Goal: Task Accomplishment & Management: Manage account settings

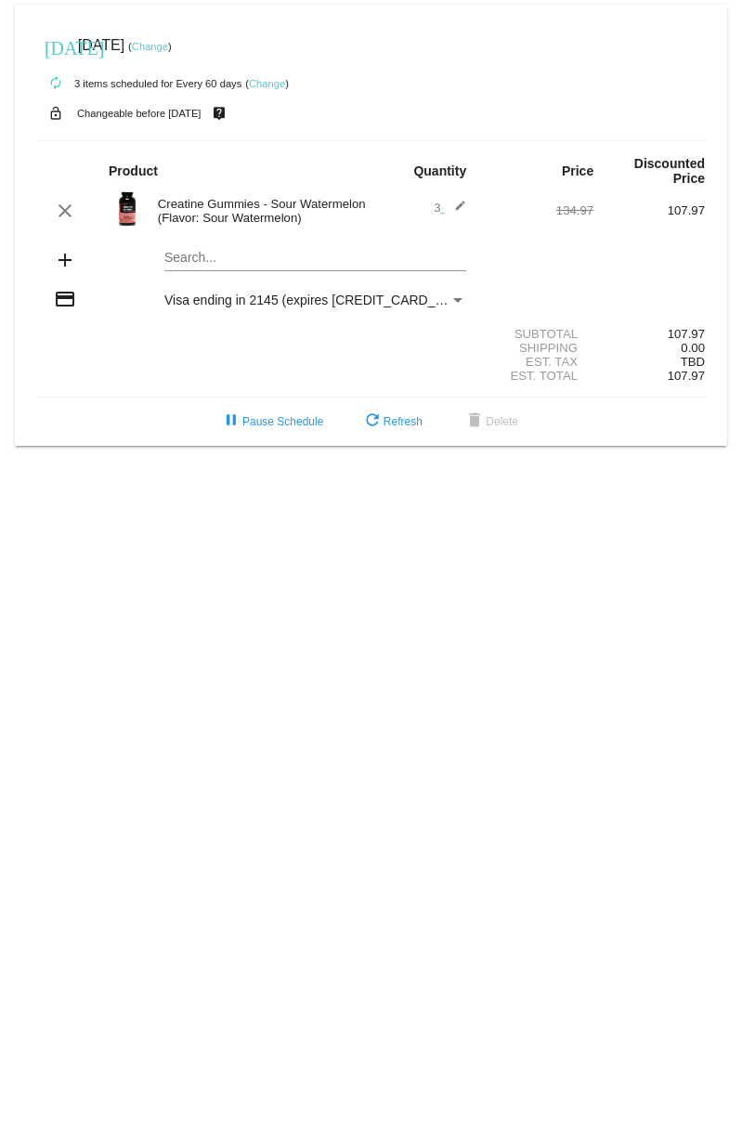
click at [268, 80] on link "Change" at bounding box center [267, 83] width 36 height 11
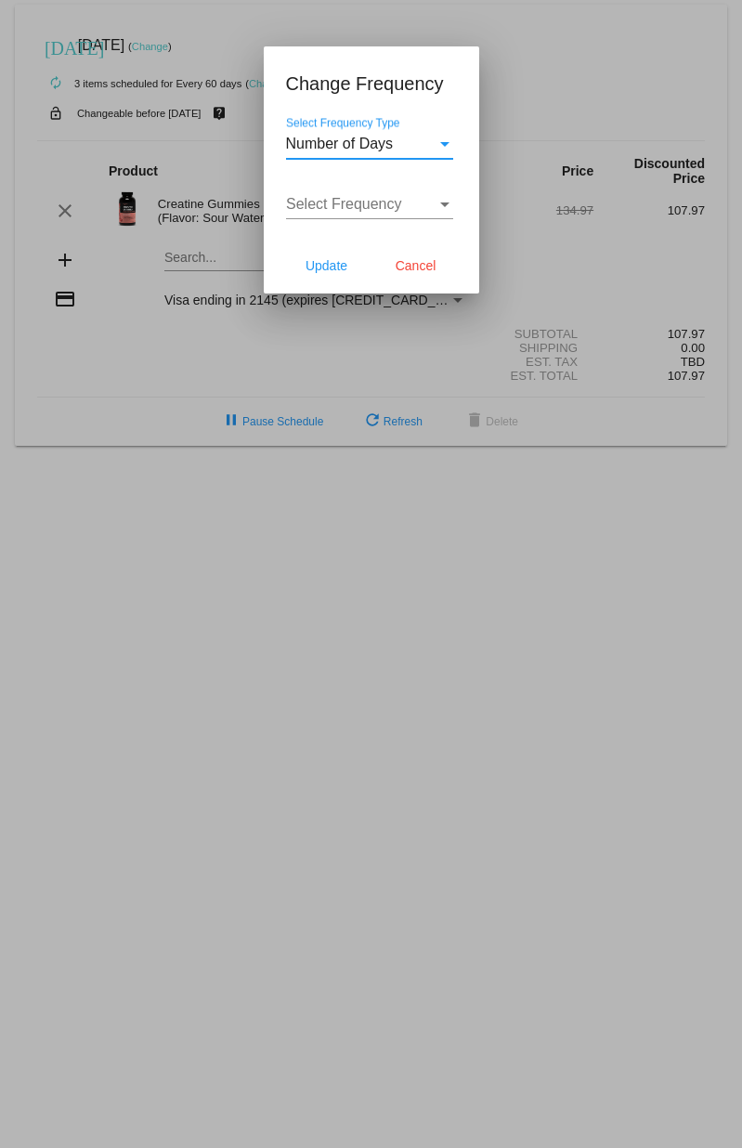
click at [409, 141] on div "Number of Days" at bounding box center [361, 144] width 150 height 17
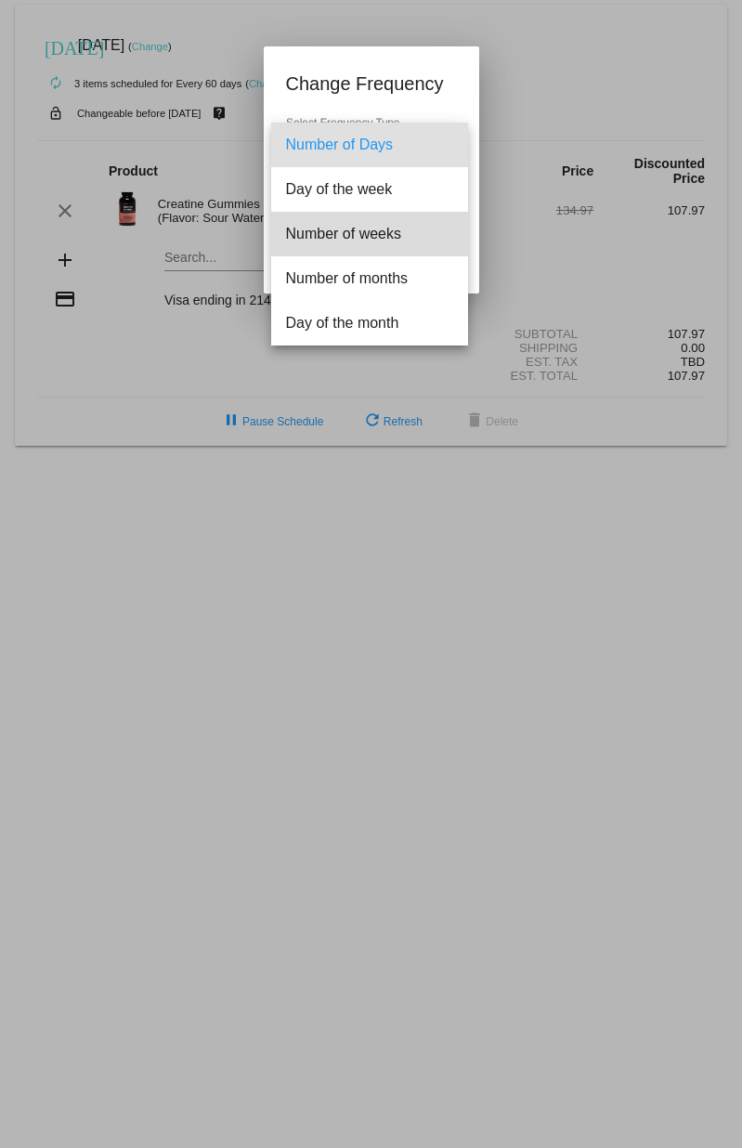
click at [391, 237] on span "Number of weeks" at bounding box center [369, 234] width 167 height 45
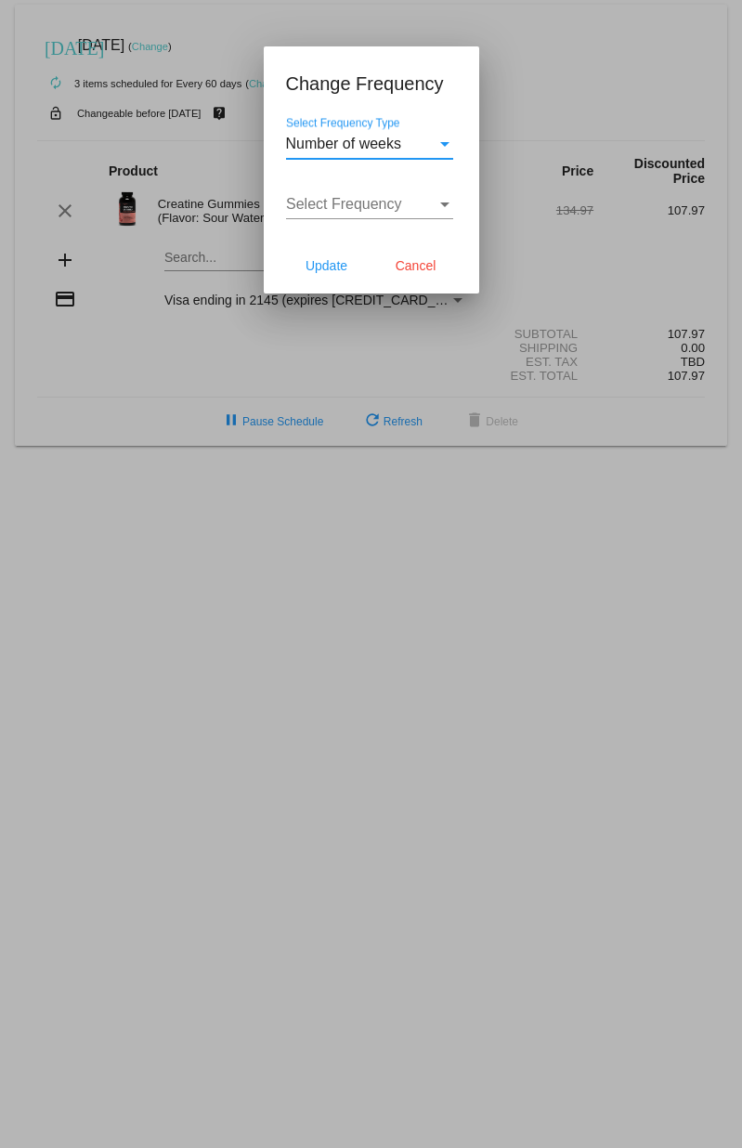
click at [389, 209] on span "Select Frequency" at bounding box center [344, 204] width 116 height 16
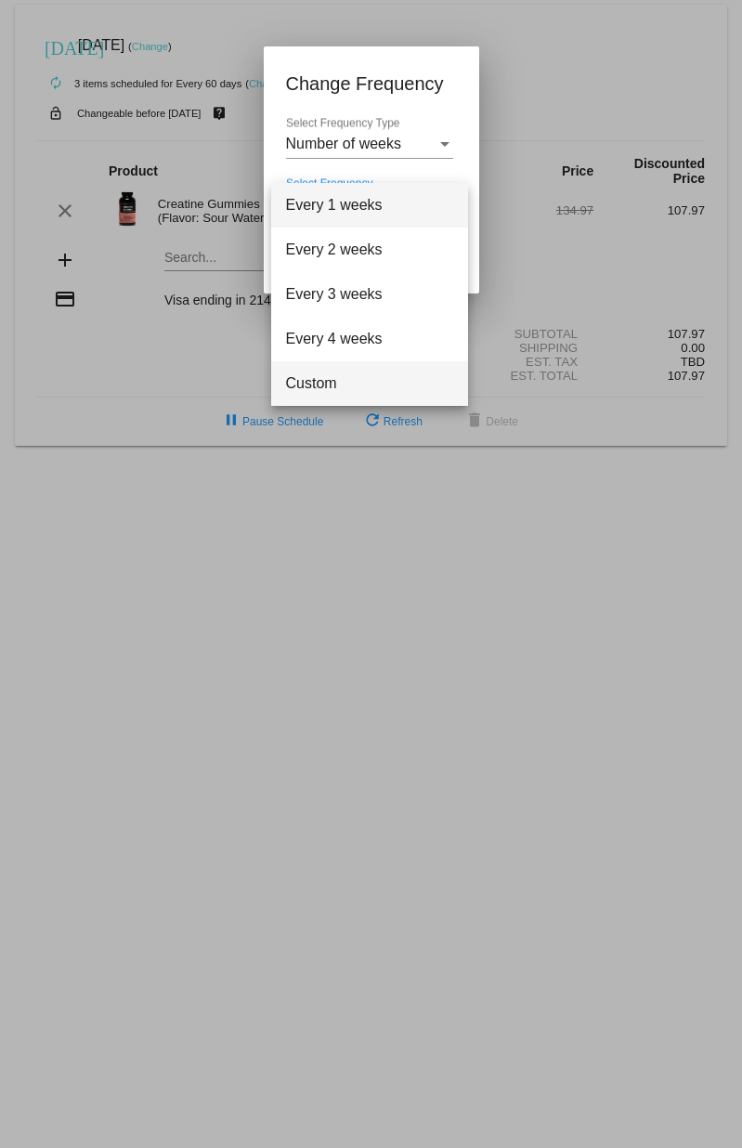
click at [332, 387] on span "Custom" at bounding box center [369, 383] width 167 height 45
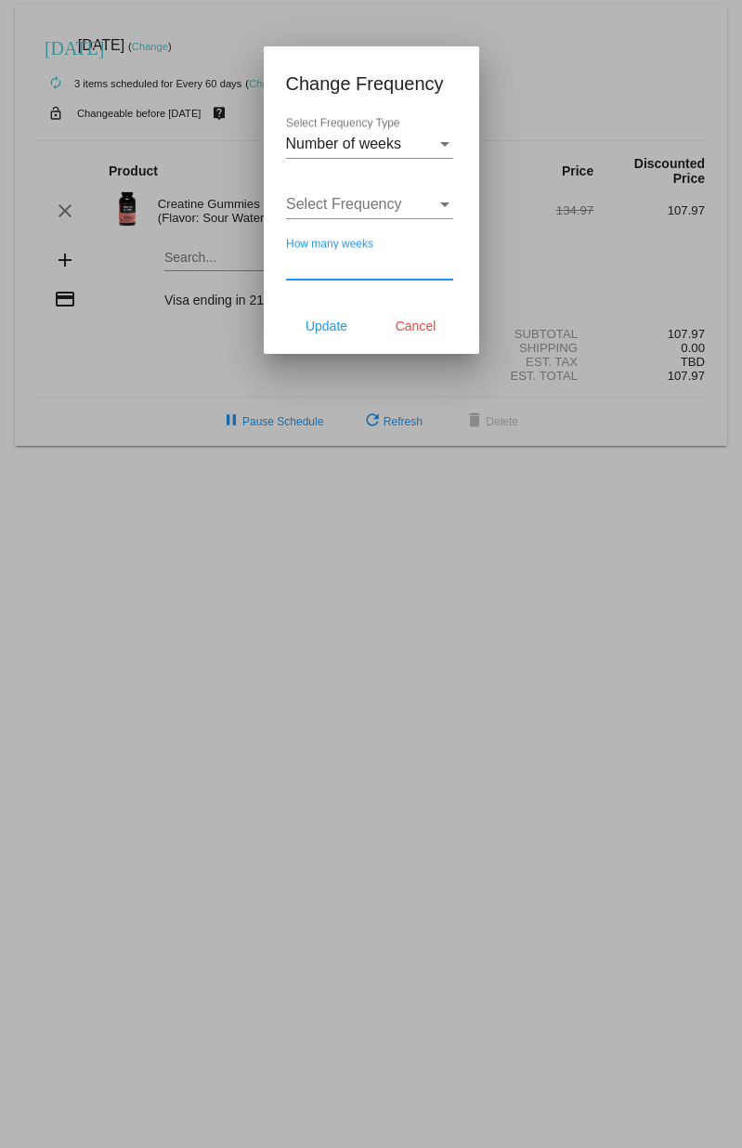
click at [358, 271] on input "How many weeks" at bounding box center [369, 264] width 167 height 17
type input "6"
click at [336, 325] on span "Update" at bounding box center [327, 326] width 42 height 15
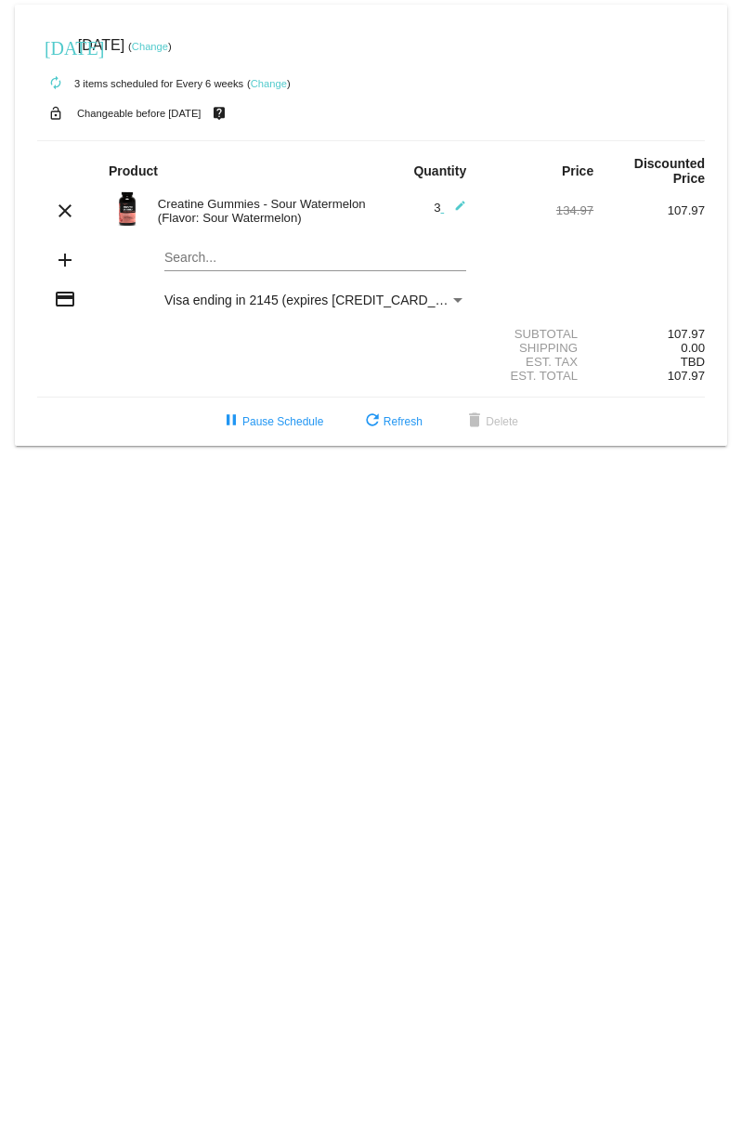
click at [458, 207] on mat-icon "edit" at bounding box center [455, 211] width 22 height 22
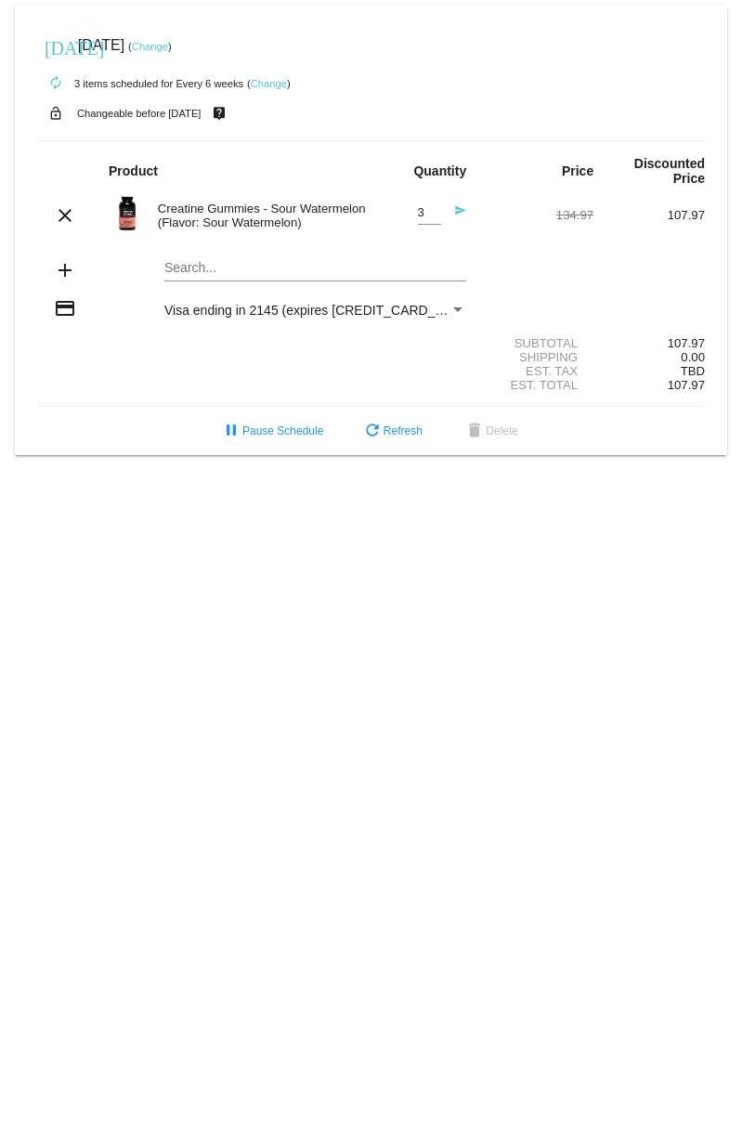
click at [292, 207] on div "Creatine Gummies - Sour Watermelon (Flavor: Sour Watermelon)" at bounding box center [260, 216] width 223 height 28
click at [318, 219] on div "Creatine Gummies - Sour Watermelon (Flavor: Sour Watermelon)" at bounding box center [260, 216] width 223 height 28
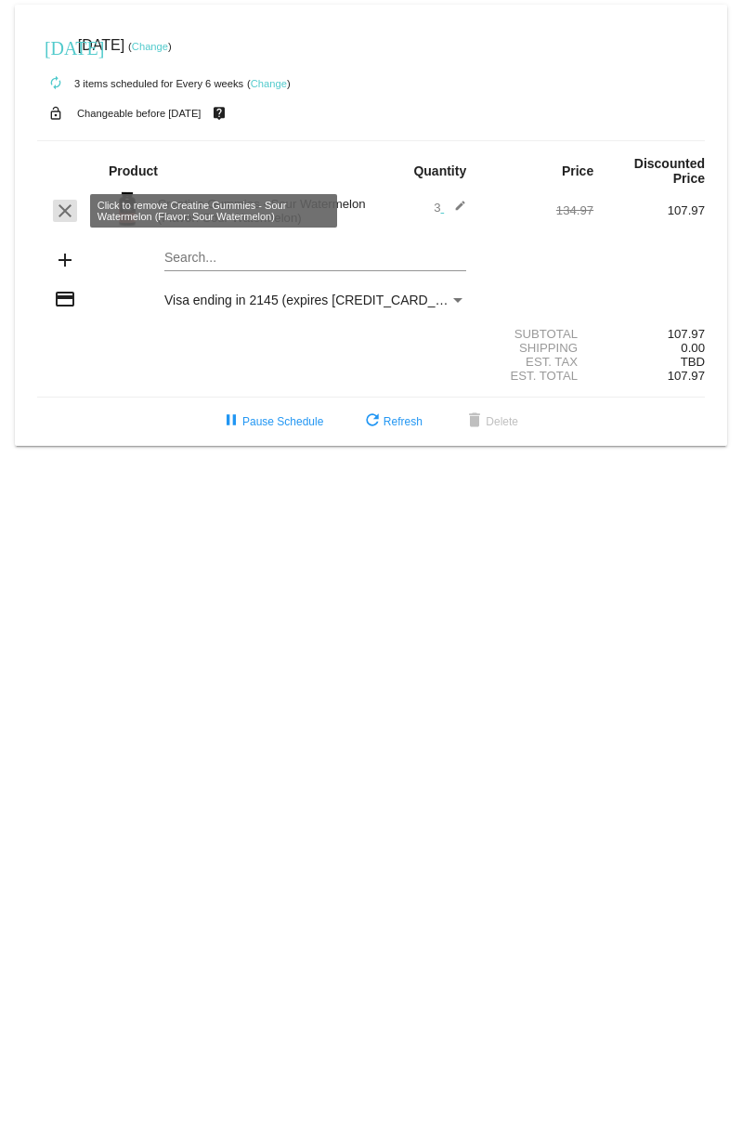
click at [62, 206] on mat-icon "clear" at bounding box center [65, 211] width 22 height 22
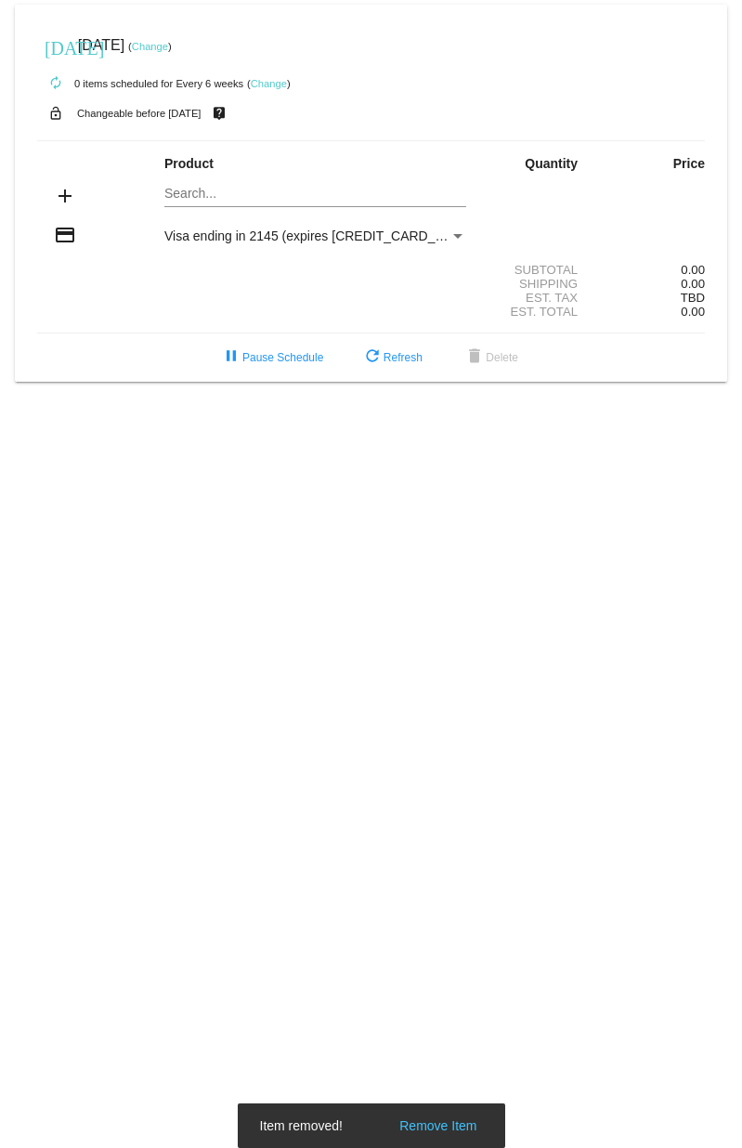
click at [197, 196] on mat-card "today Sep 9 2025 ( Change ) autorenew 0 items scheduled for Every 6 weeks ( Cha…" at bounding box center [371, 193] width 712 height 377
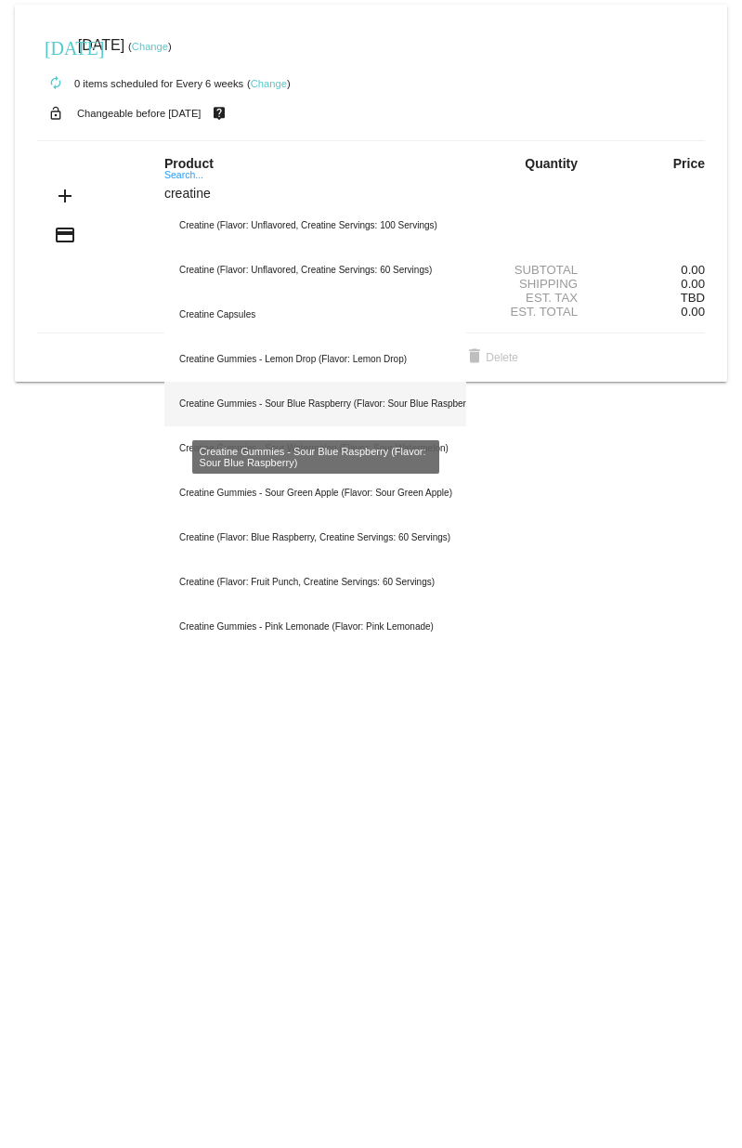
type input "creatine"
click at [249, 409] on div "Creatine Gummies - Sour Blue Raspberry (Flavor: Sour Blue Raspberry)" at bounding box center [315, 404] width 302 height 45
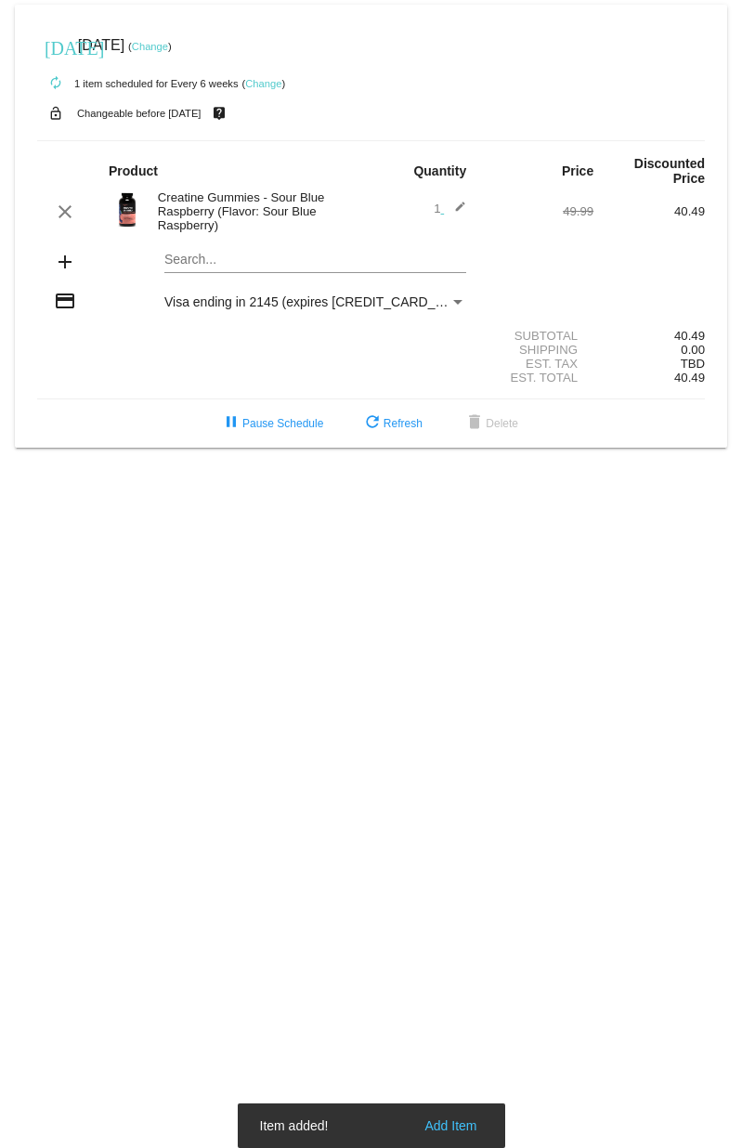
click at [460, 209] on mat-icon "edit" at bounding box center [455, 212] width 22 height 22
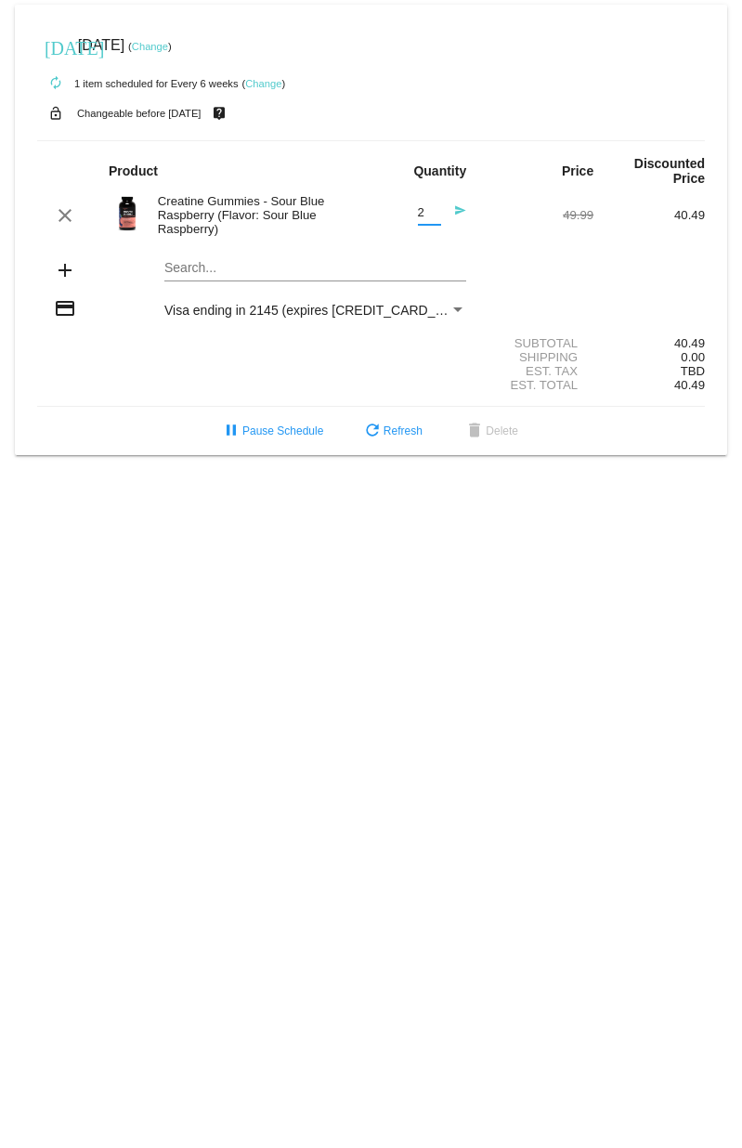
click at [434, 214] on input "2" at bounding box center [429, 213] width 23 height 14
type input "3"
click at [434, 214] on input "3" at bounding box center [429, 213] width 23 height 14
click at [461, 216] on mat-icon "send" at bounding box center [455, 215] width 22 height 22
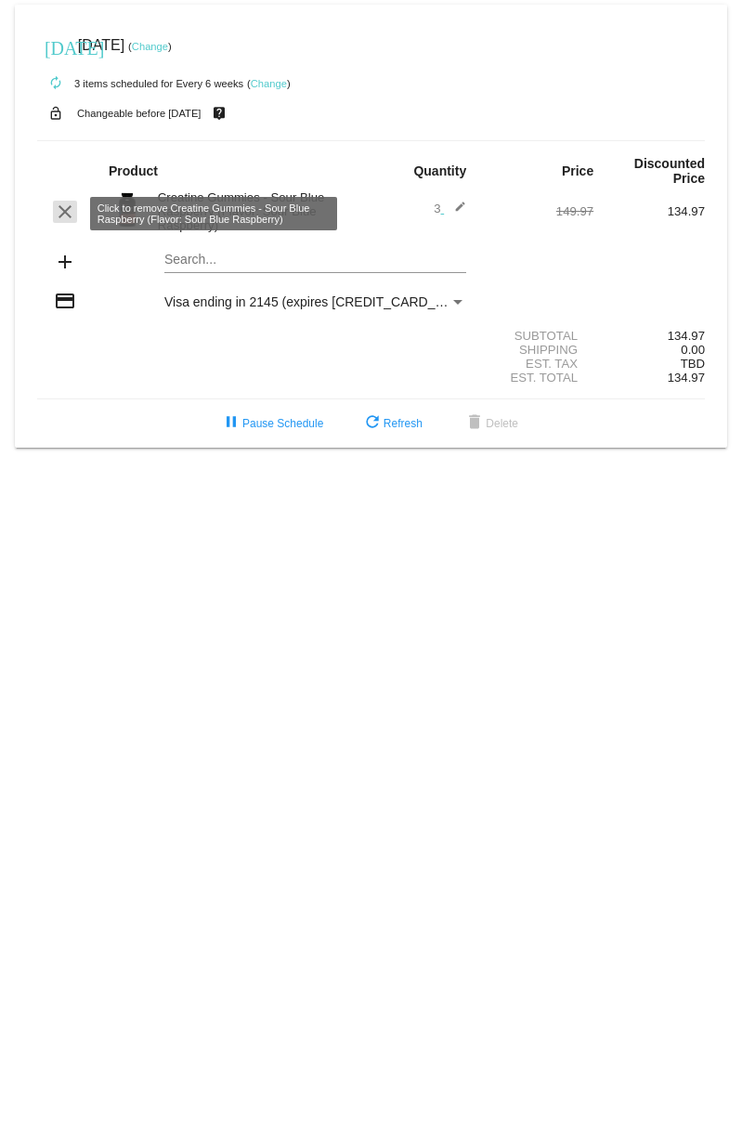
click at [72, 217] on mat-icon "clear" at bounding box center [65, 212] width 22 height 22
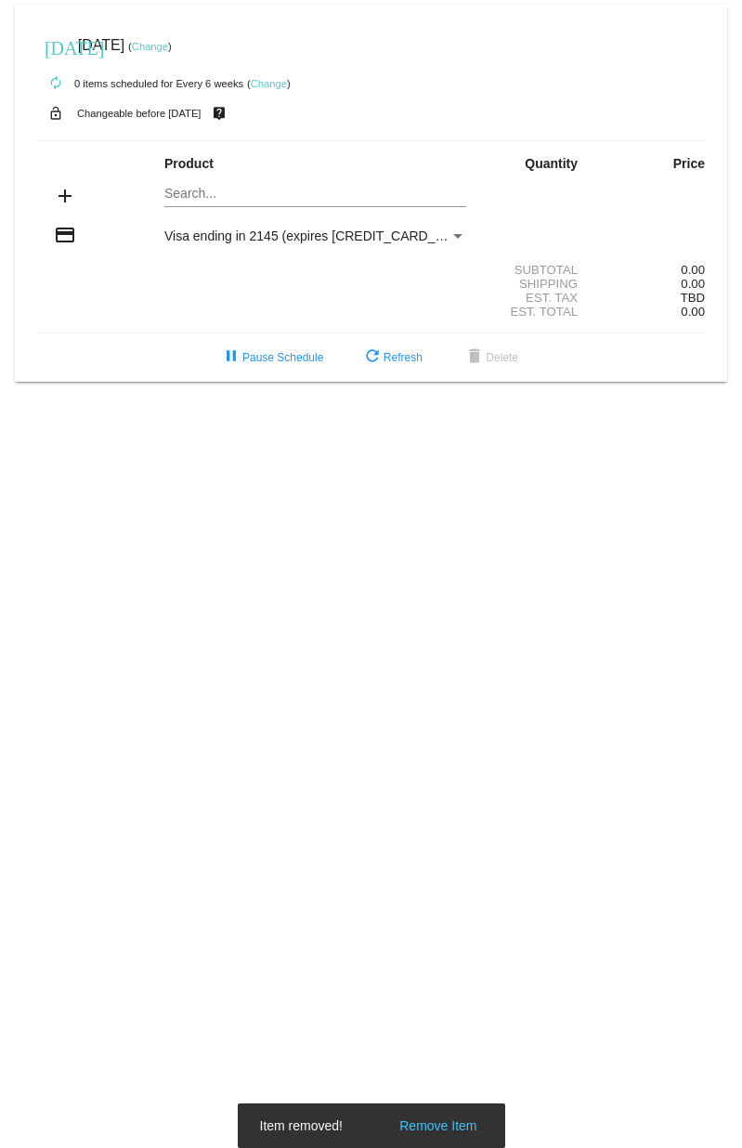
click at [217, 205] on div "Search..." at bounding box center [315, 189] width 302 height 36
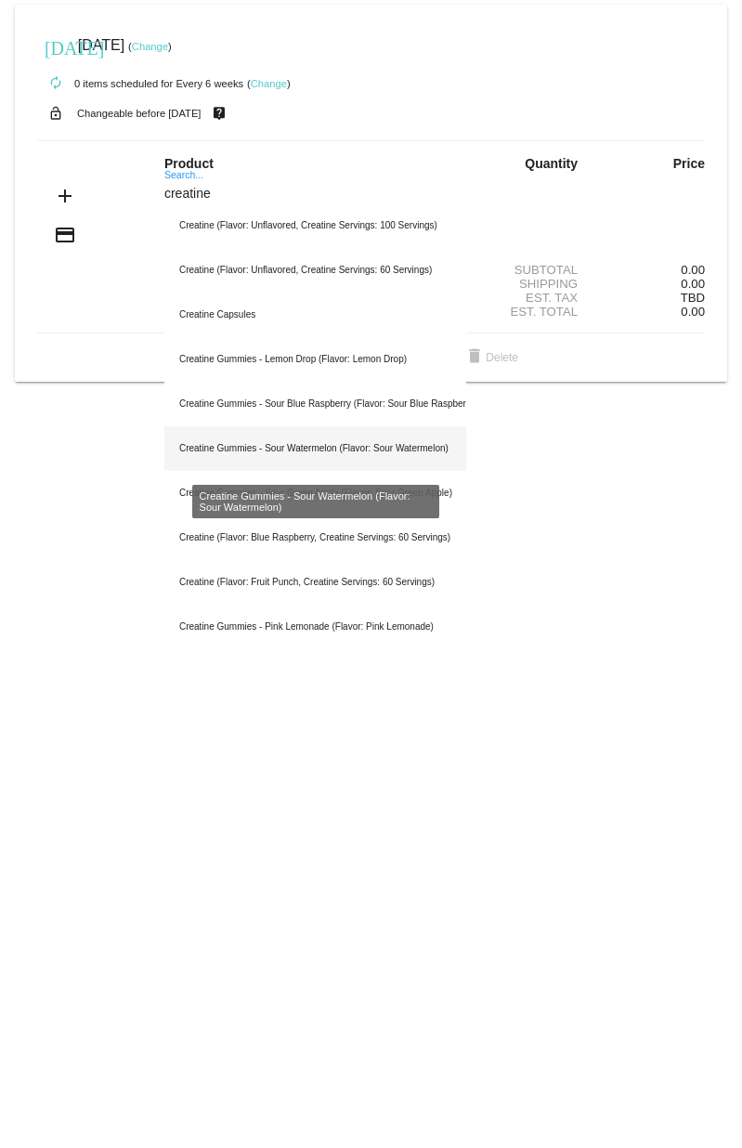
type input "creatine"
click at [260, 453] on div "Creatine Gummies - Sour Watermelon (Flavor: Sour Watermelon)" at bounding box center [315, 448] width 302 height 45
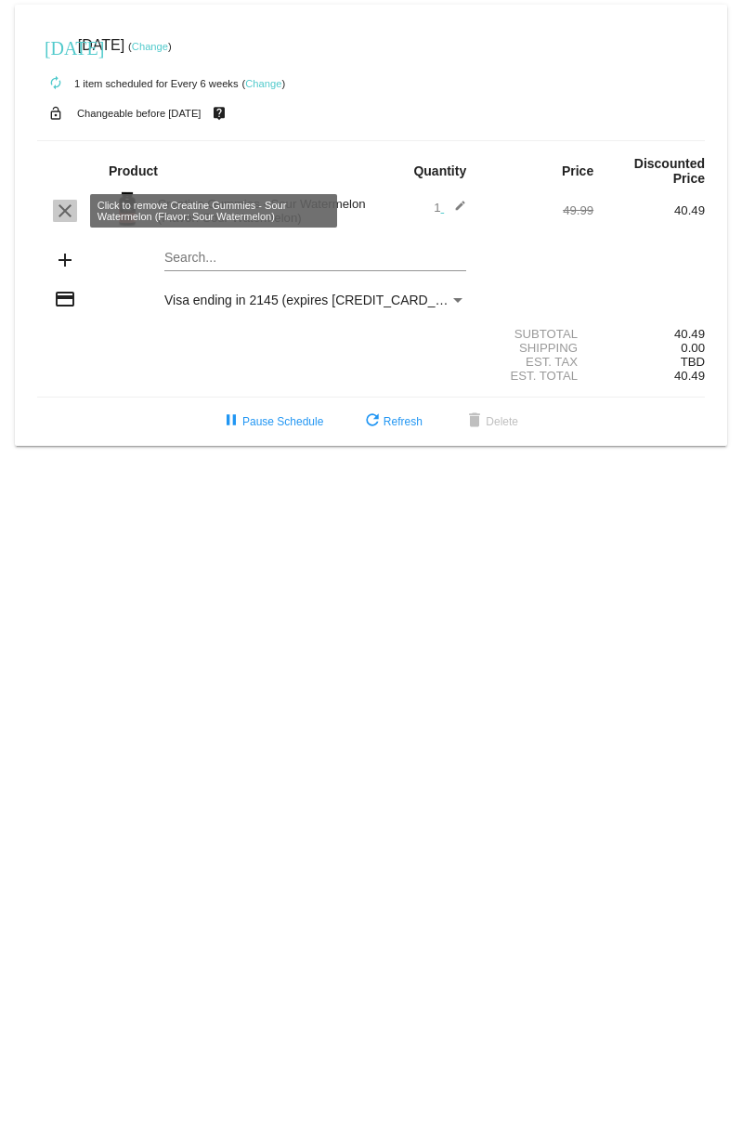
click at [66, 213] on mat-icon "clear" at bounding box center [65, 211] width 22 height 22
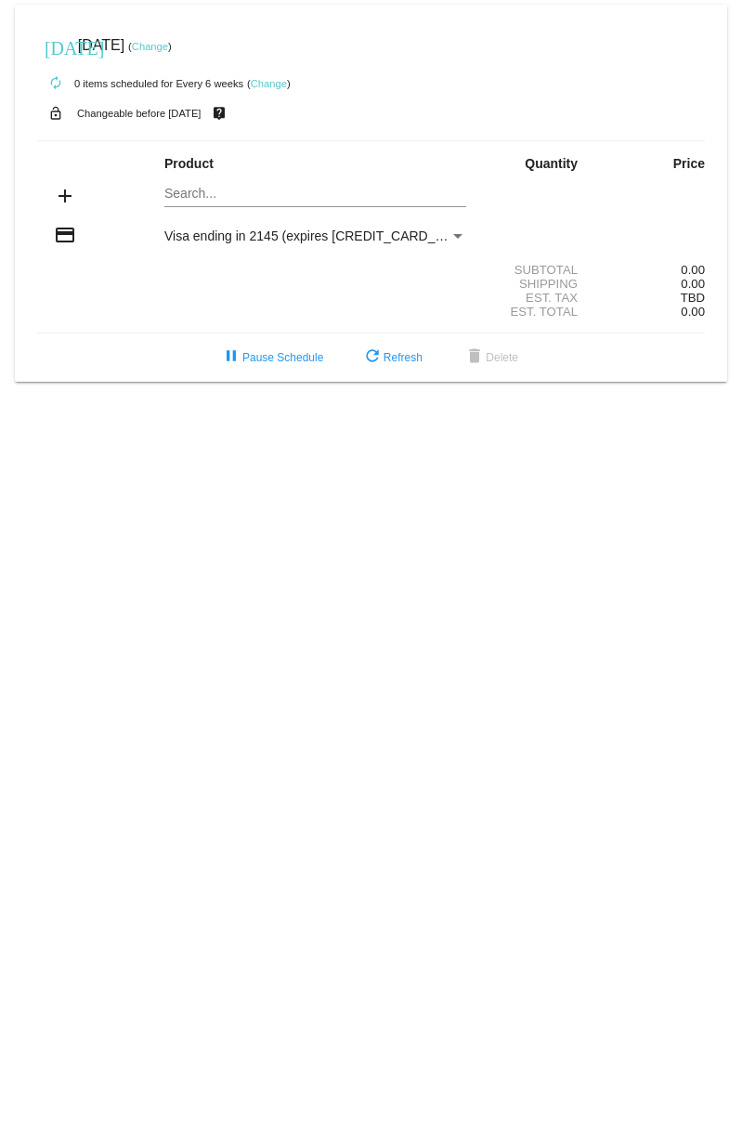
click at [268, 202] on div "Search..." at bounding box center [315, 189] width 302 height 36
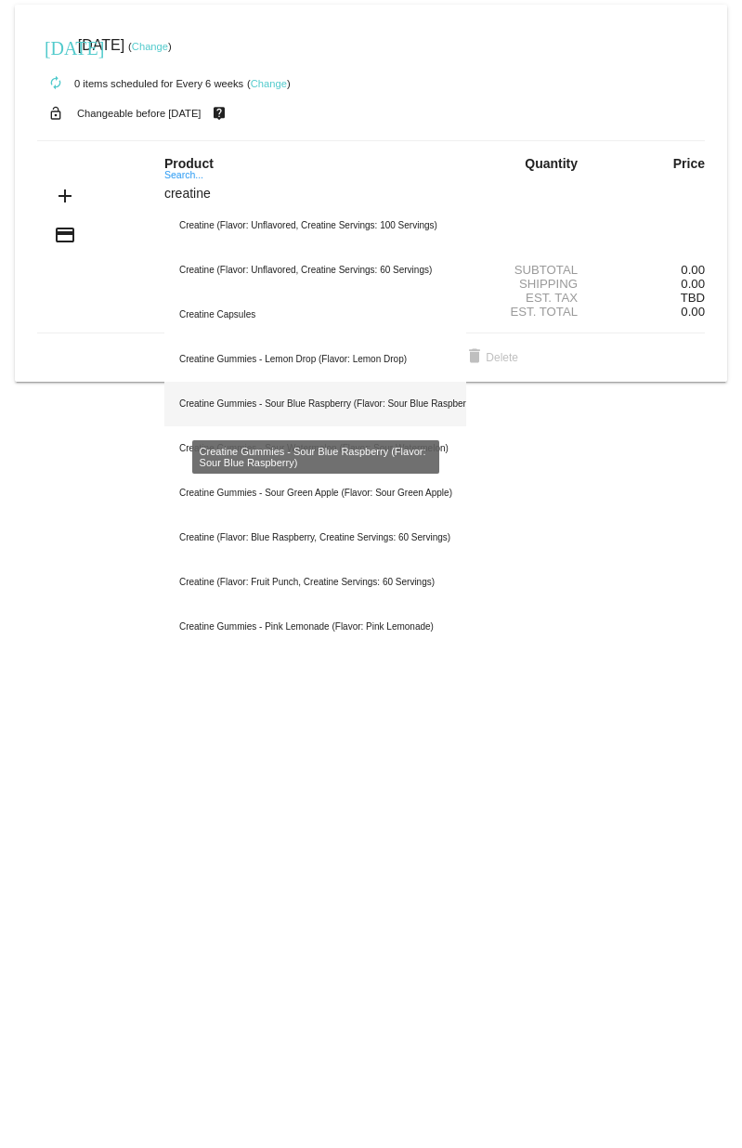
type input "creatine"
click at [269, 405] on div "Creatine Gummies - Sour Blue Raspberry (Flavor: Sour Blue Raspberry)" at bounding box center [315, 404] width 302 height 45
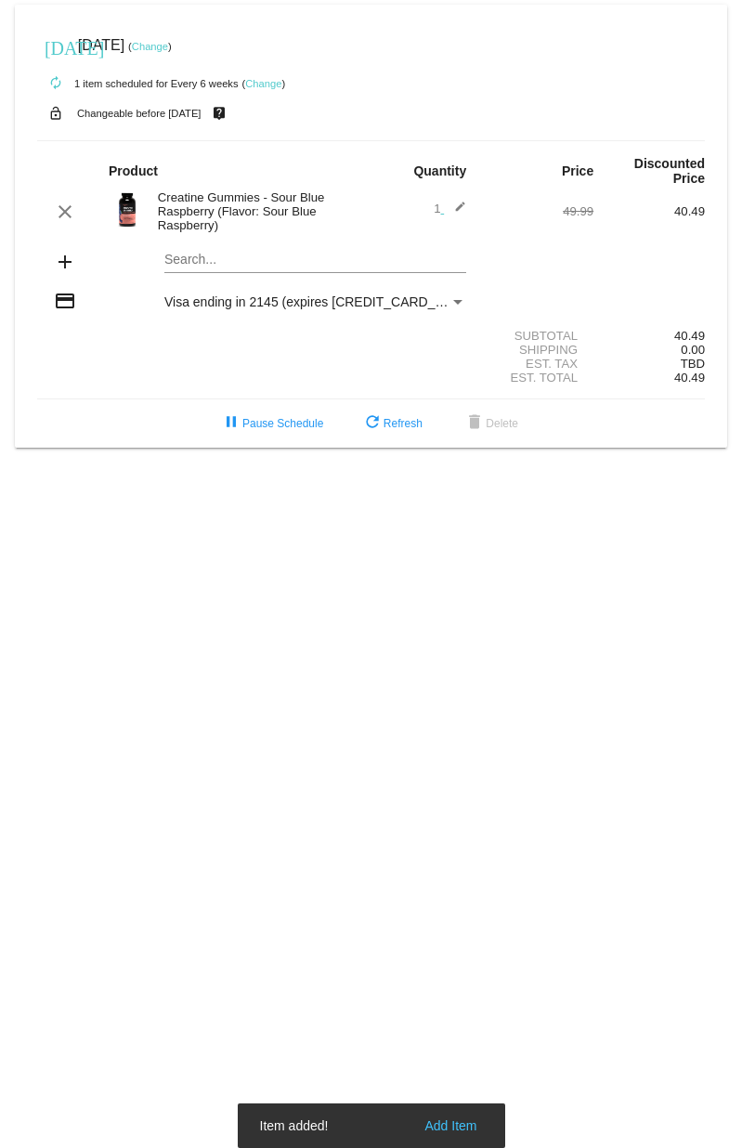
click at [463, 216] on mat-icon "edit" at bounding box center [455, 212] width 22 height 22
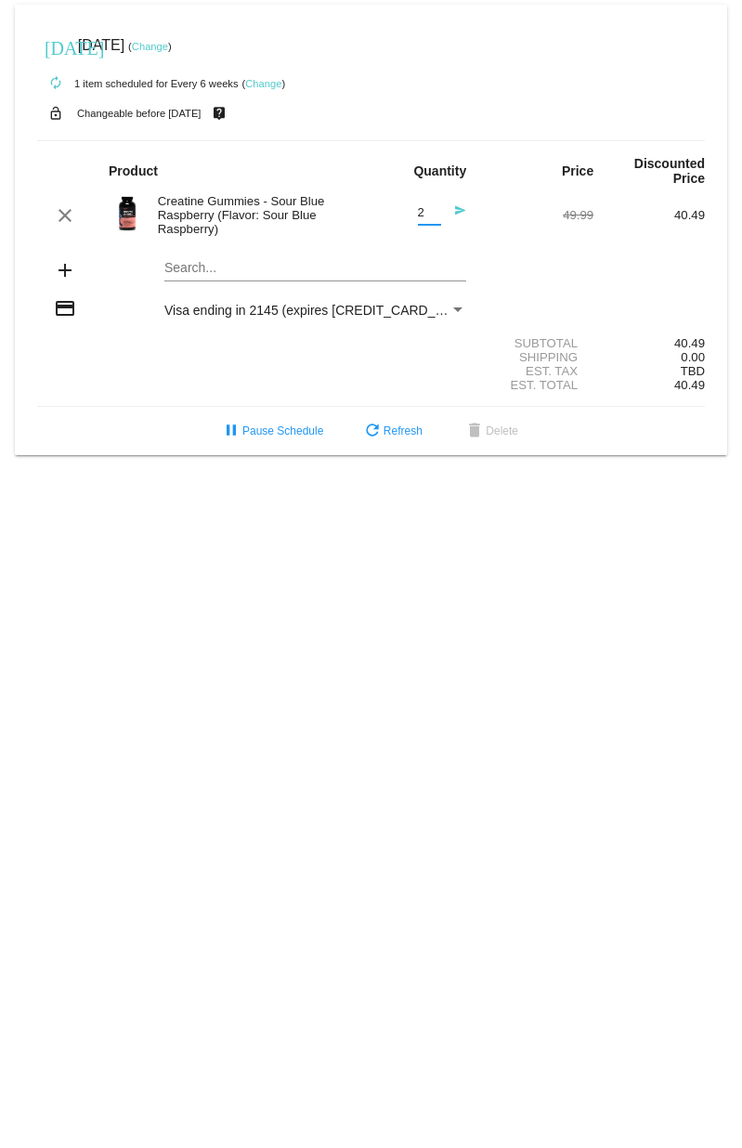
click at [434, 213] on input "2" at bounding box center [429, 213] width 23 height 14
type input "3"
click at [434, 212] on input "3" at bounding box center [429, 213] width 23 height 14
click at [462, 215] on mat-icon "send" at bounding box center [455, 215] width 22 height 22
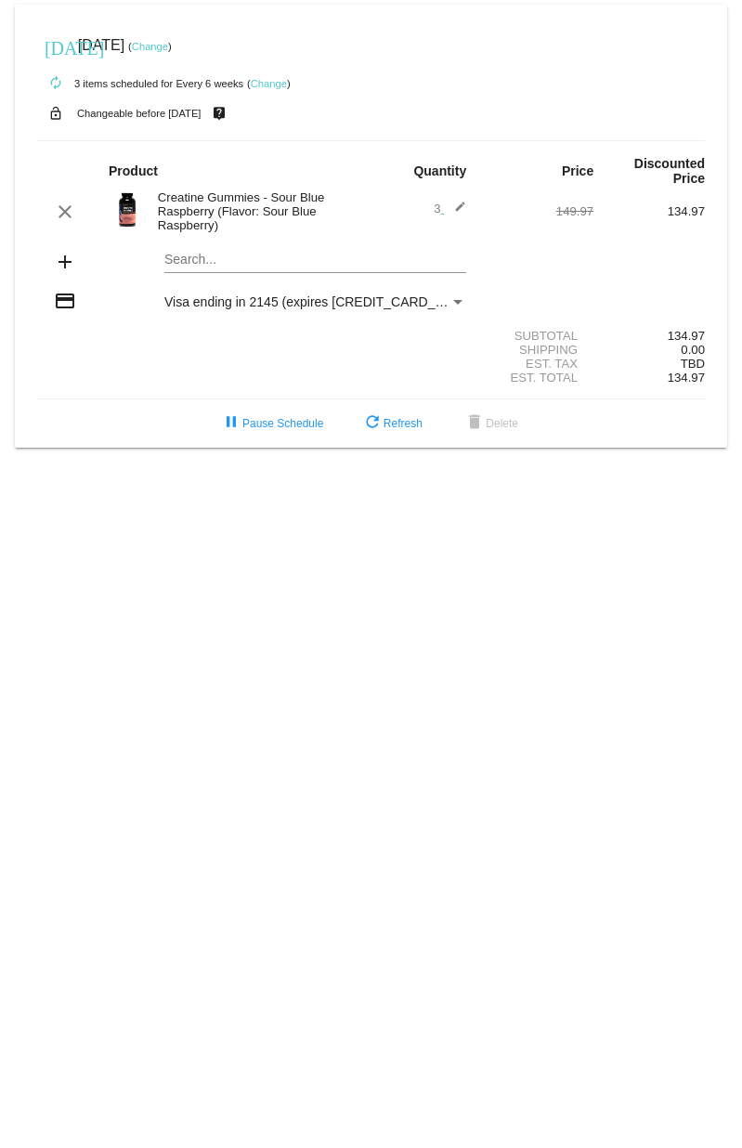
click at [278, 82] on link "Change" at bounding box center [269, 83] width 36 height 11
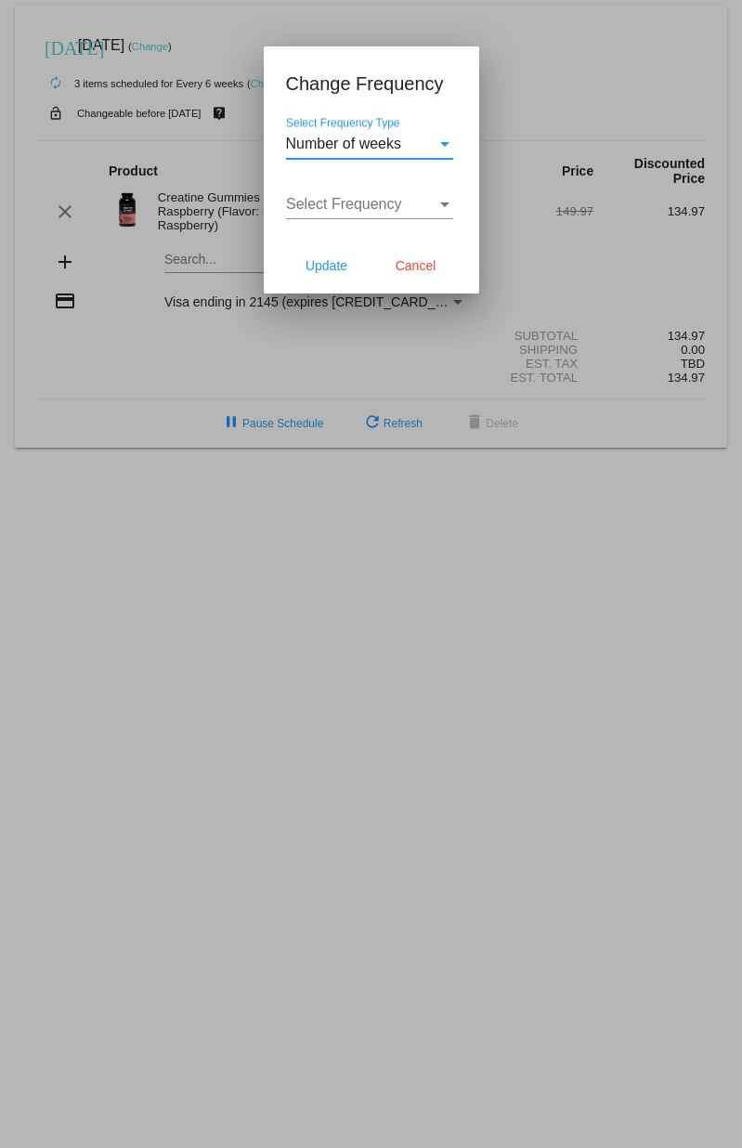
click at [373, 196] on span "Select Frequency" at bounding box center [344, 204] width 116 height 16
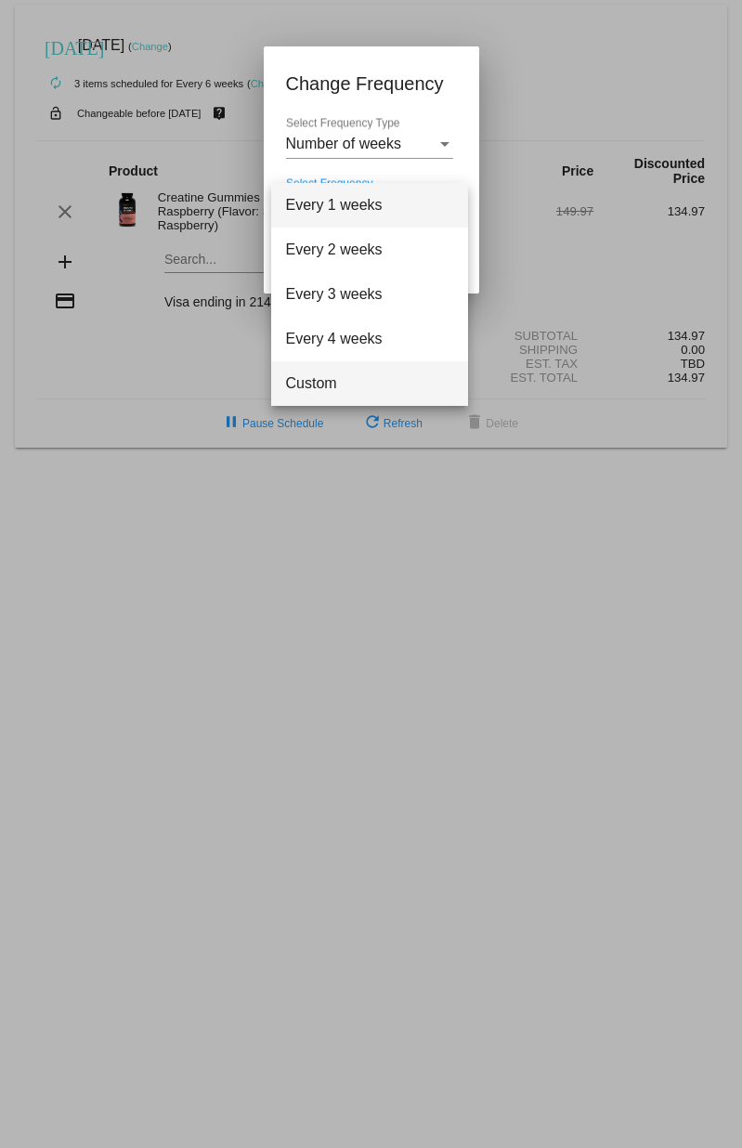
click at [336, 391] on span "Custom" at bounding box center [369, 383] width 167 height 45
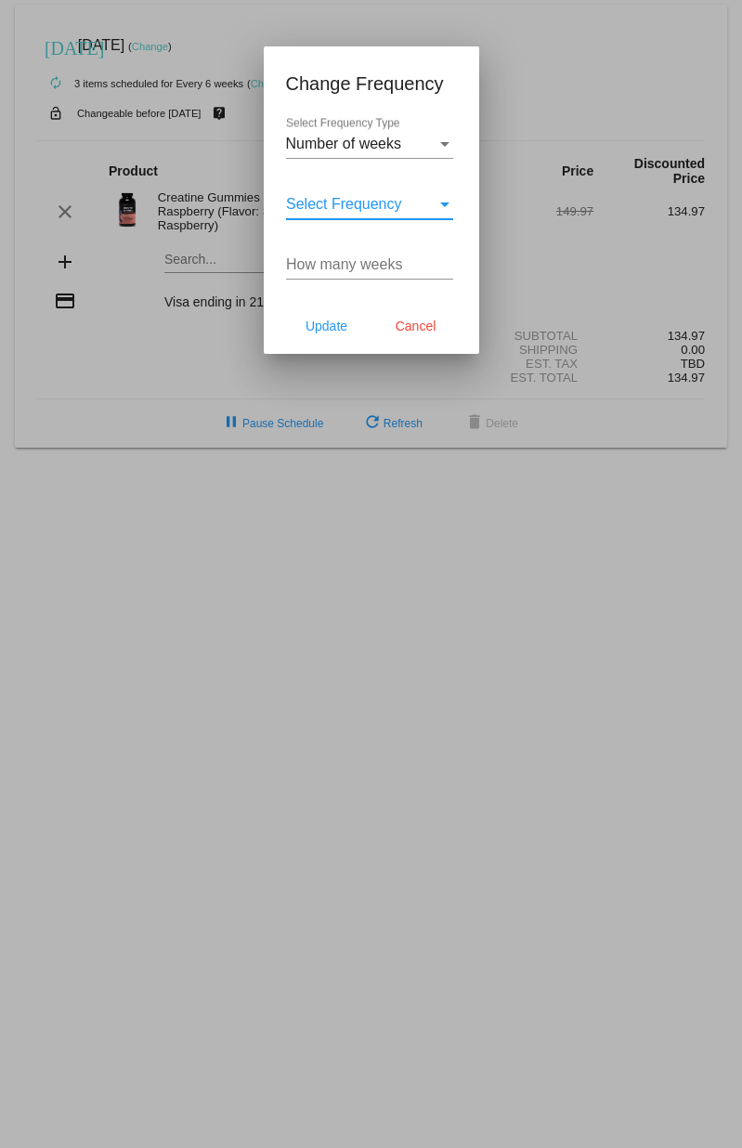
click at [314, 255] on div "How many weeks" at bounding box center [369, 259] width 167 height 42
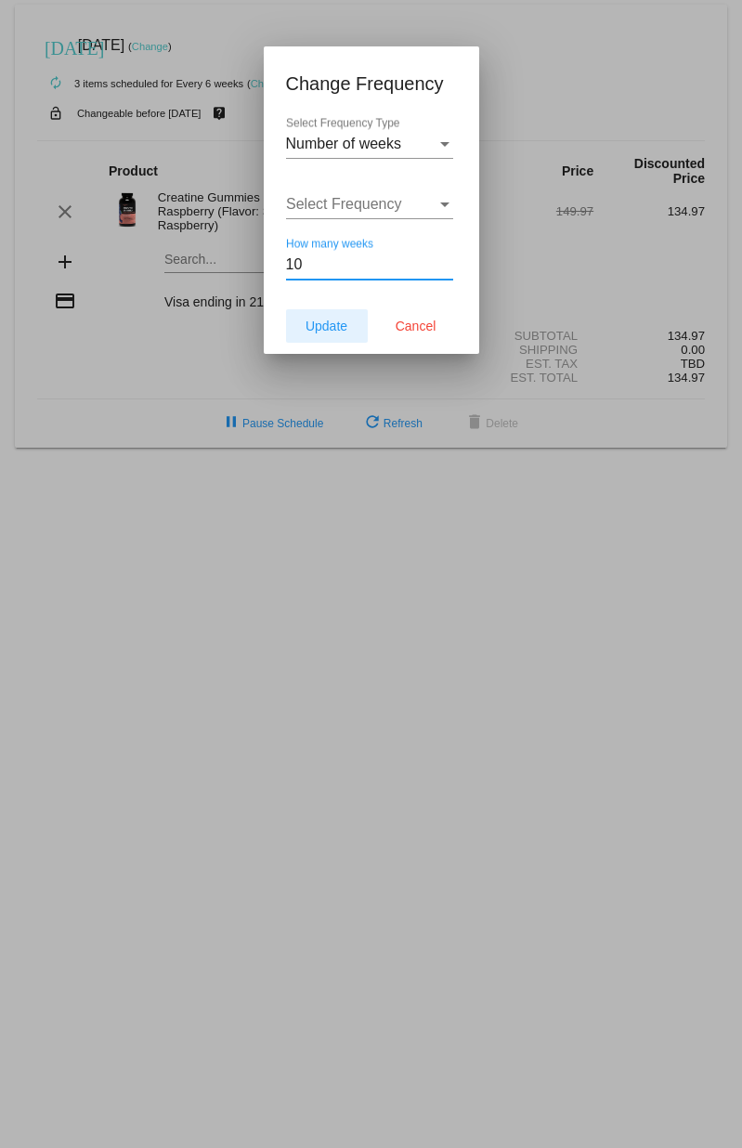
type input "10"
click at [322, 321] on span "Update" at bounding box center [327, 326] width 42 height 15
